Goal: Check status: Check status

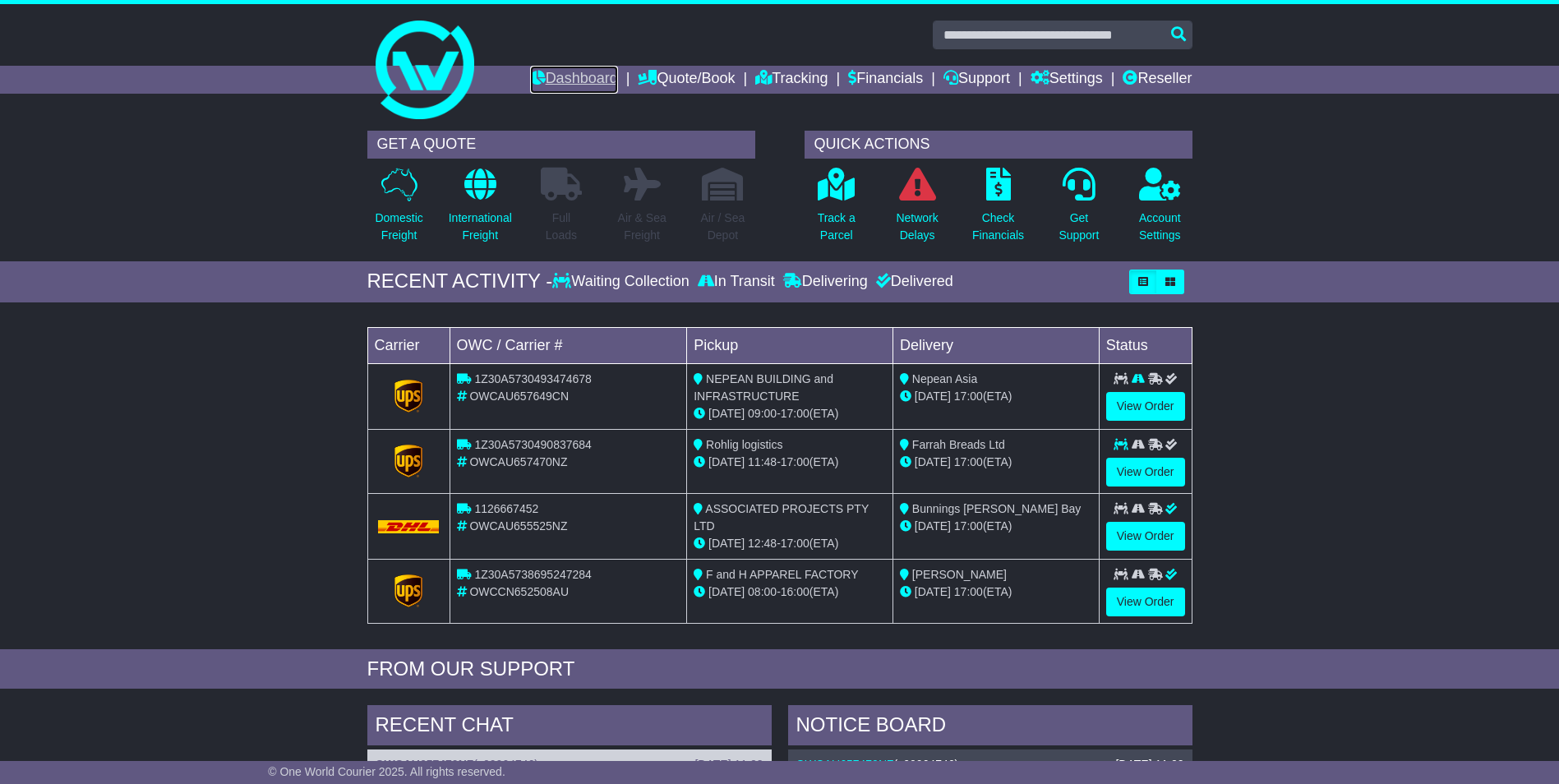
click at [591, 77] on link "Dashboard" at bounding box center [574, 79] width 88 height 28
click at [832, 224] on p "Track a Parcel" at bounding box center [837, 227] width 38 height 34
